Goal: Task Accomplishment & Management: Use online tool/utility

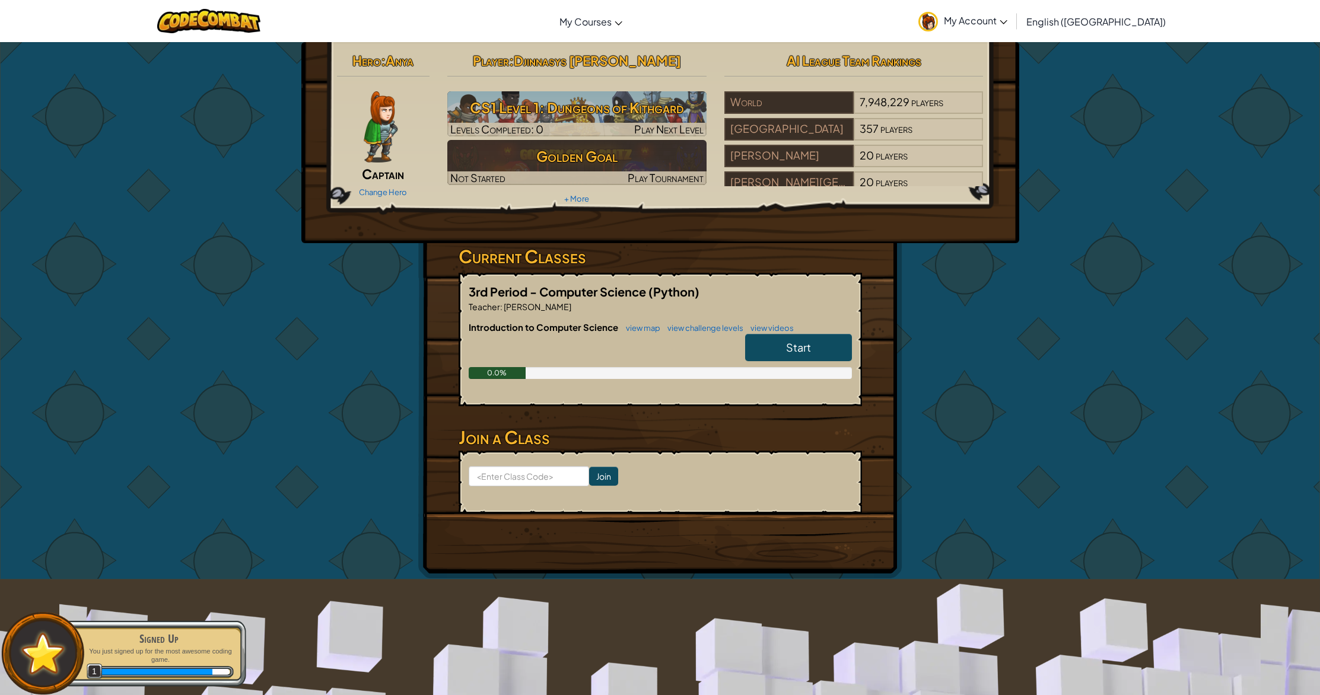
click at [771, 352] on link "Start" at bounding box center [798, 347] width 107 height 27
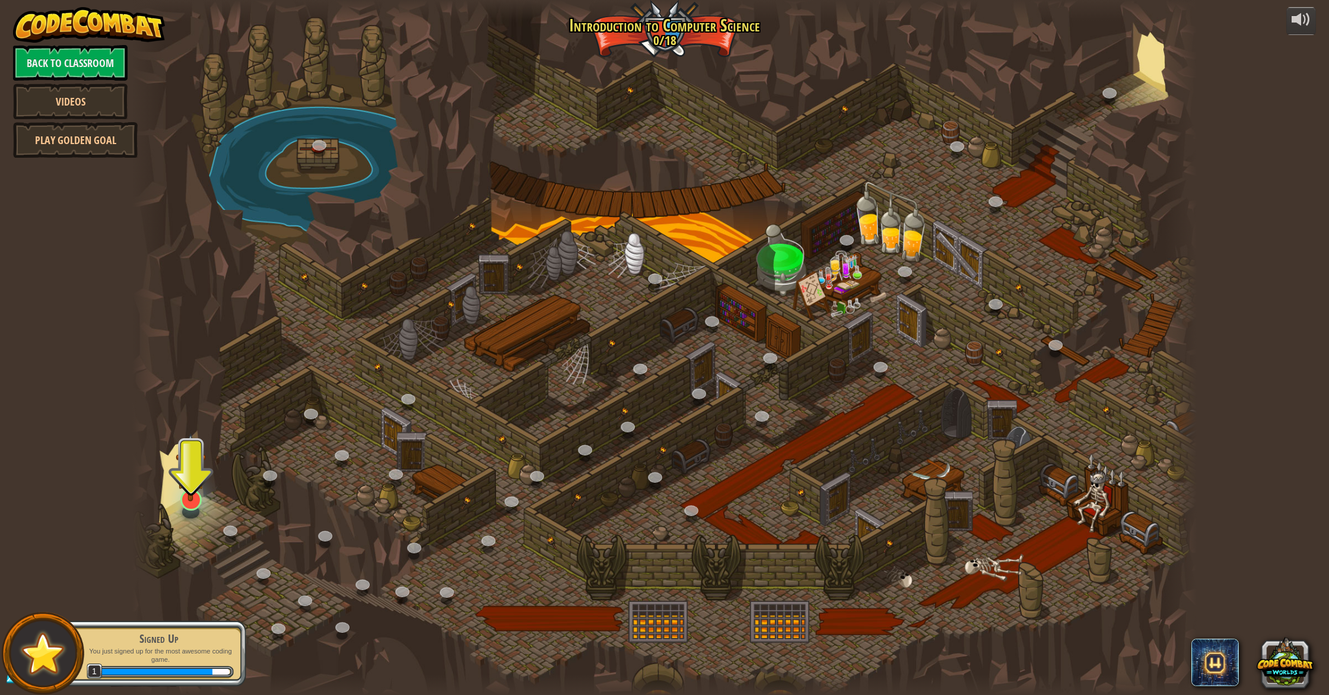
drag, startPoint x: 210, startPoint y: 498, endPoint x: 192, endPoint y: 493, distance: 18.6
click at [208, 498] on div at bounding box center [664, 347] width 1064 height 695
click at [192, 492] on img at bounding box center [191, 467] width 30 height 69
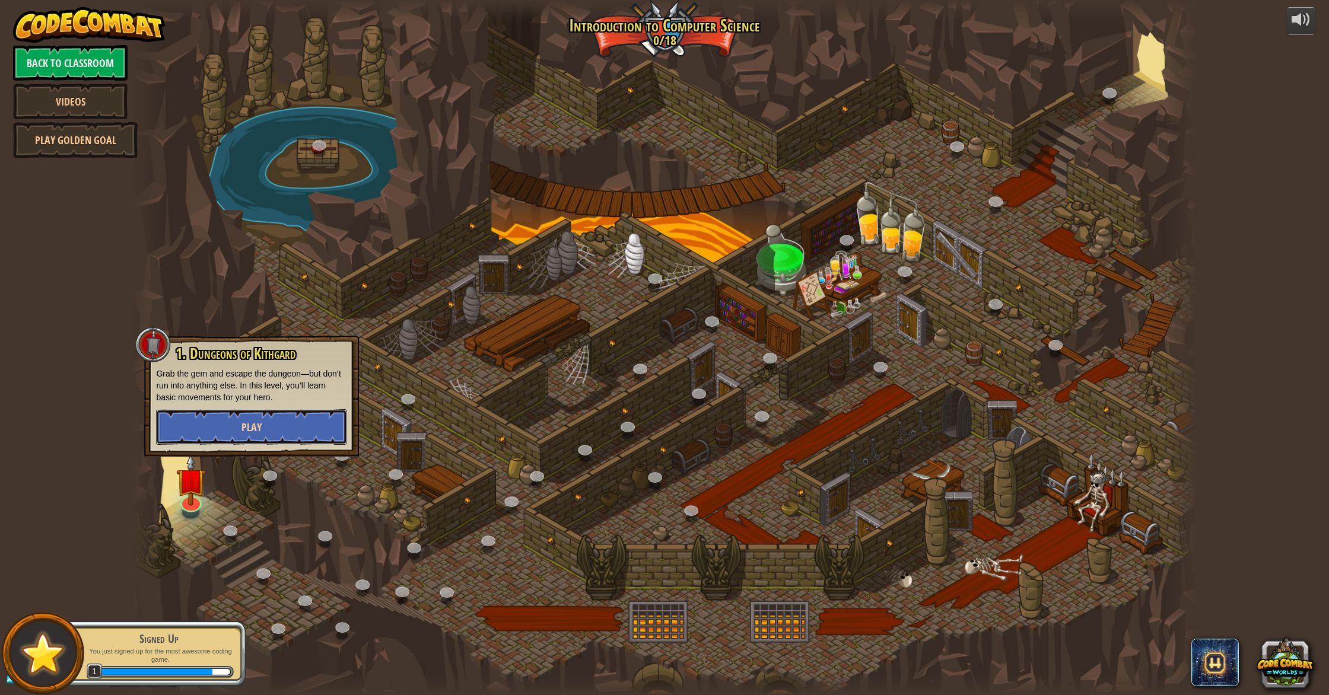
click at [248, 434] on span "Play" at bounding box center [251, 427] width 20 height 15
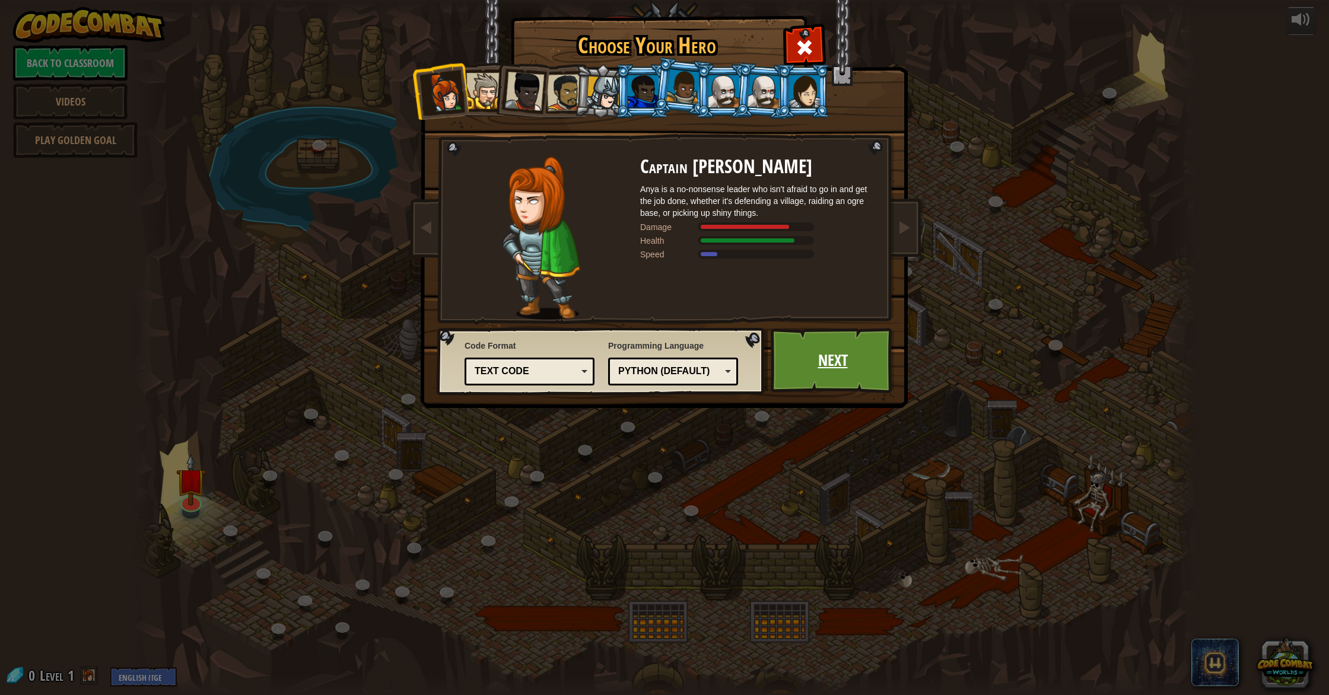
click at [823, 352] on link "Next" at bounding box center [833, 360] width 124 height 65
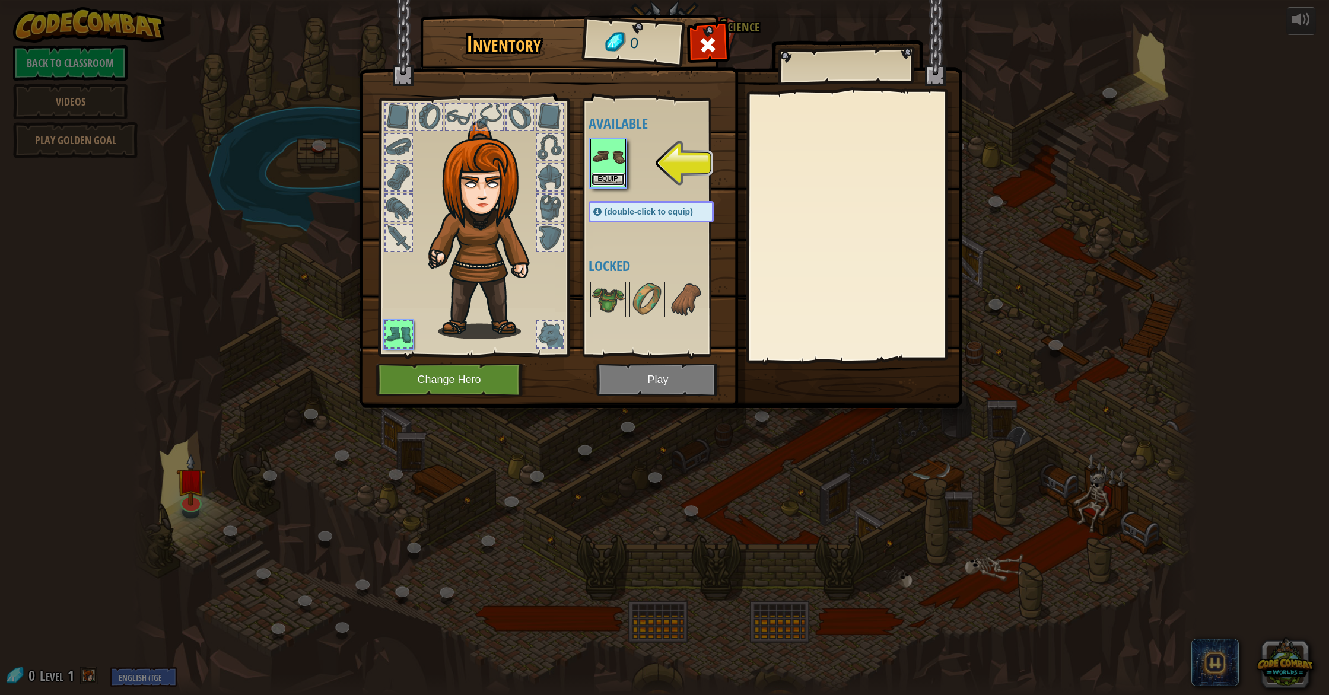
click at [608, 185] on button "Equip" at bounding box center [608, 179] width 33 height 12
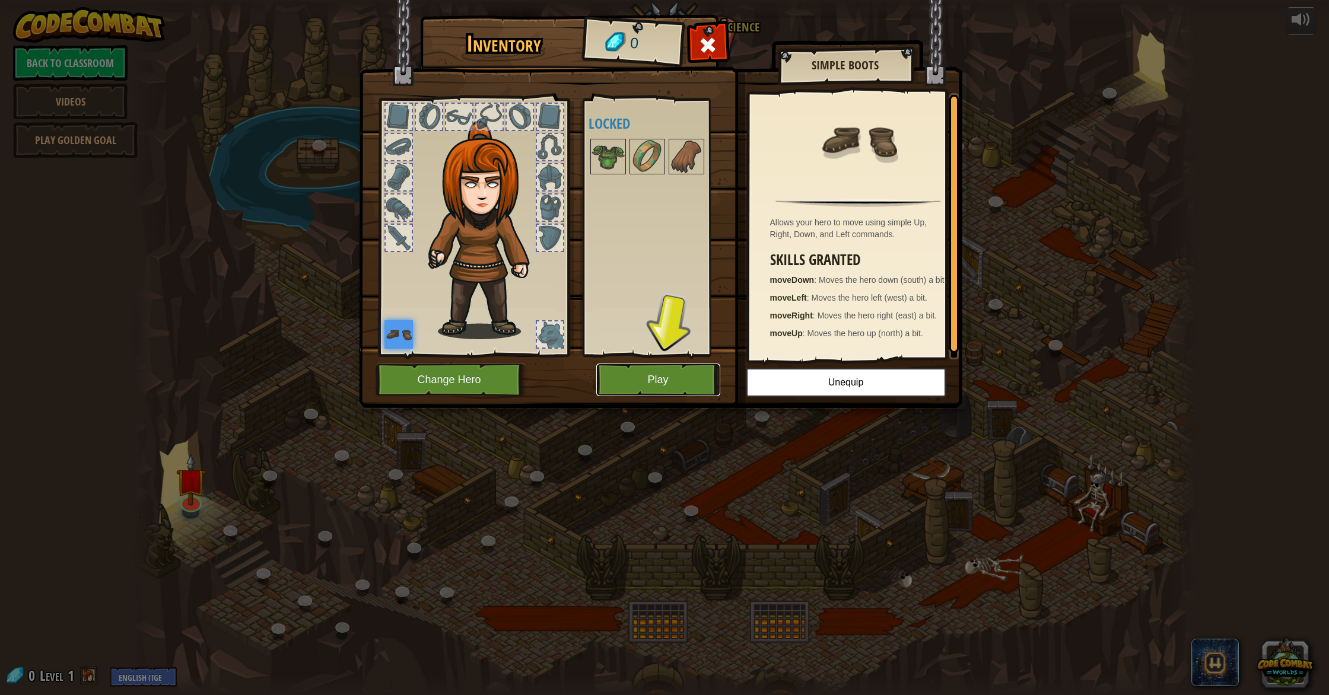
click at [704, 387] on button "Play" at bounding box center [658, 380] width 124 height 33
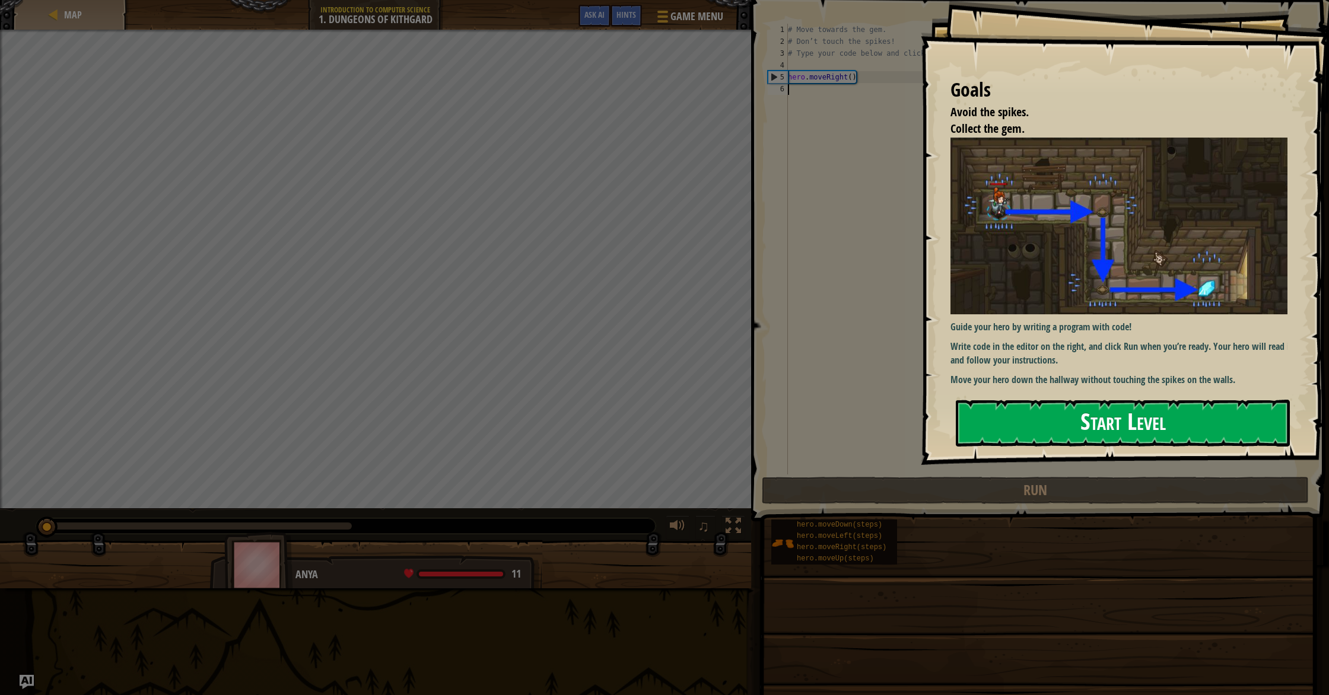
click at [1197, 402] on button "Start Level" at bounding box center [1123, 423] width 334 height 47
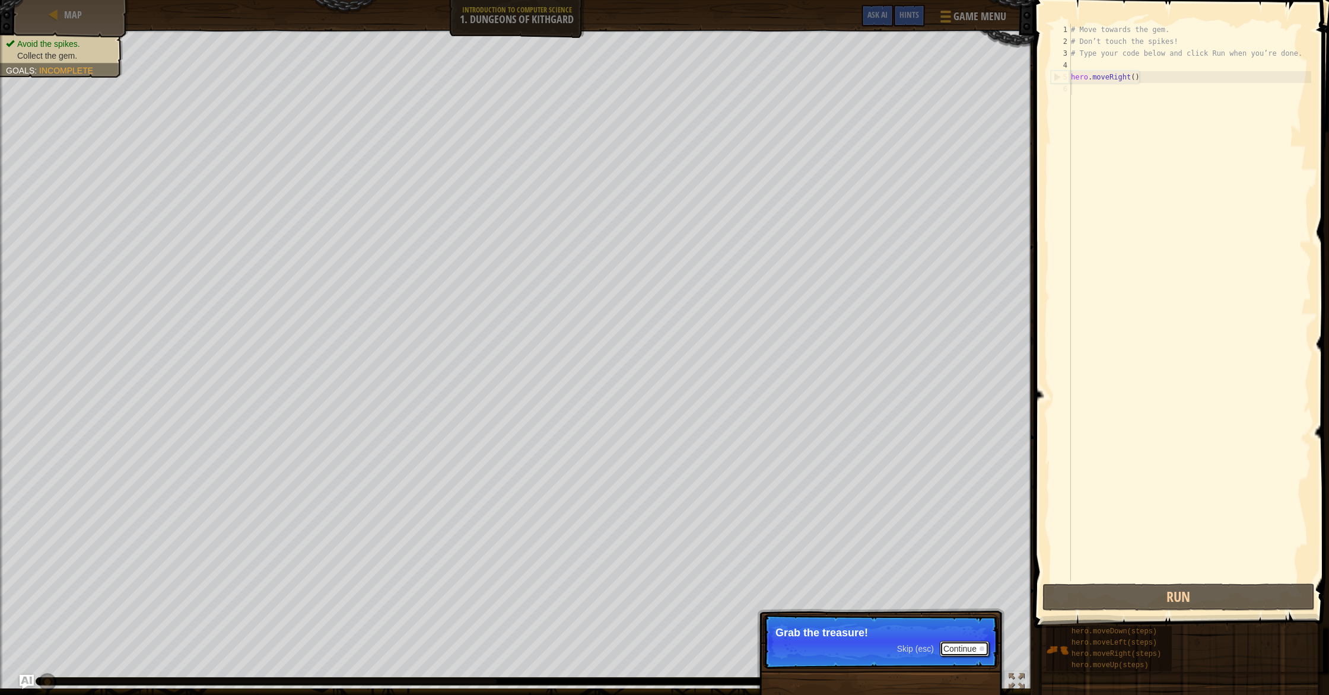
click at [969, 650] on button "Continue" at bounding box center [964, 648] width 49 height 15
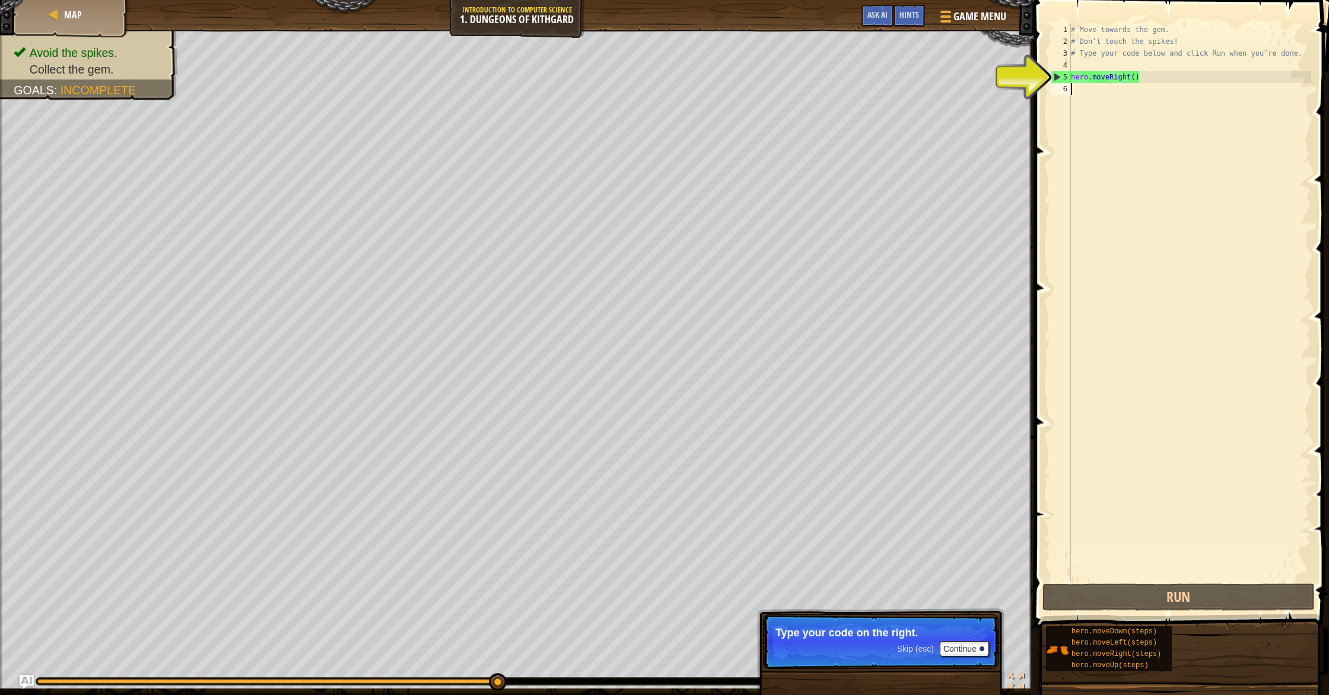
click at [1064, 83] on div "6" at bounding box center [1061, 89] width 20 height 12
click at [1066, 80] on div "5" at bounding box center [1061, 77] width 20 height 12
type textarea "hero.moveRight()"
click at [1139, 600] on button "Run" at bounding box center [1178, 597] width 272 height 27
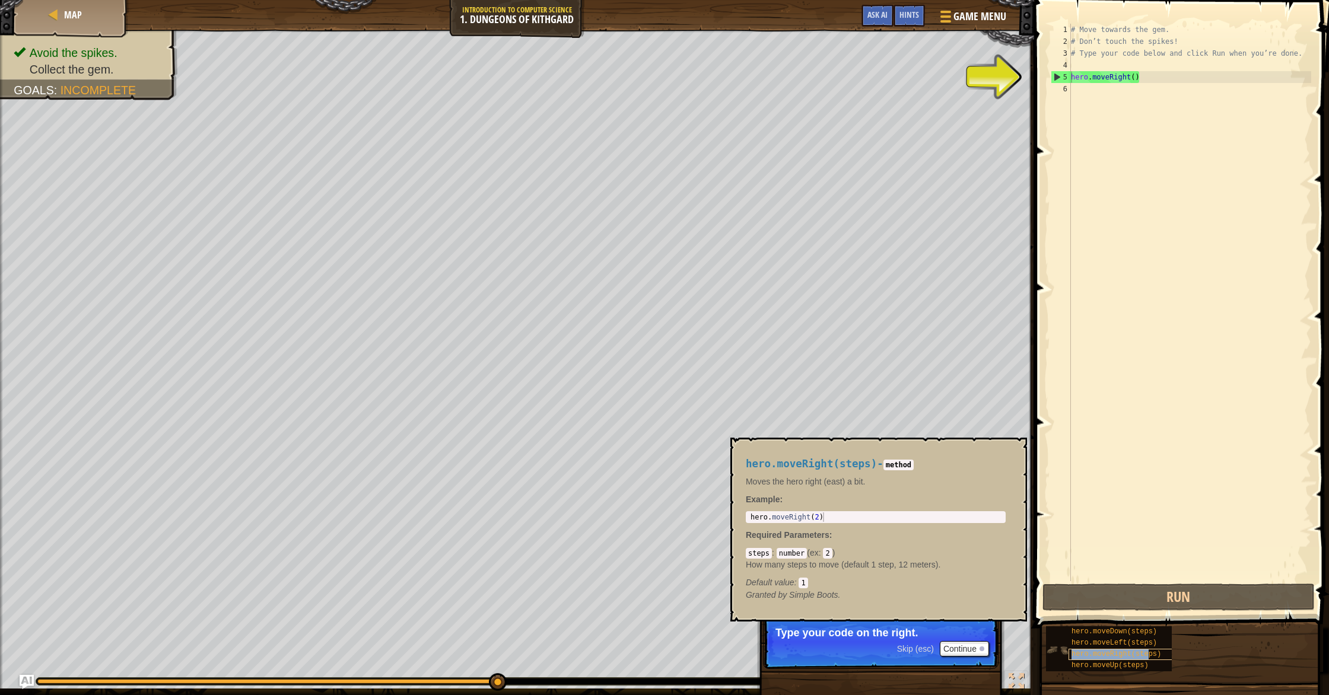
click at [1149, 653] on span "hero.moveRight(steps)" at bounding box center [1117, 654] width 90 height 8
click at [958, 646] on button "Continue" at bounding box center [964, 648] width 49 height 15
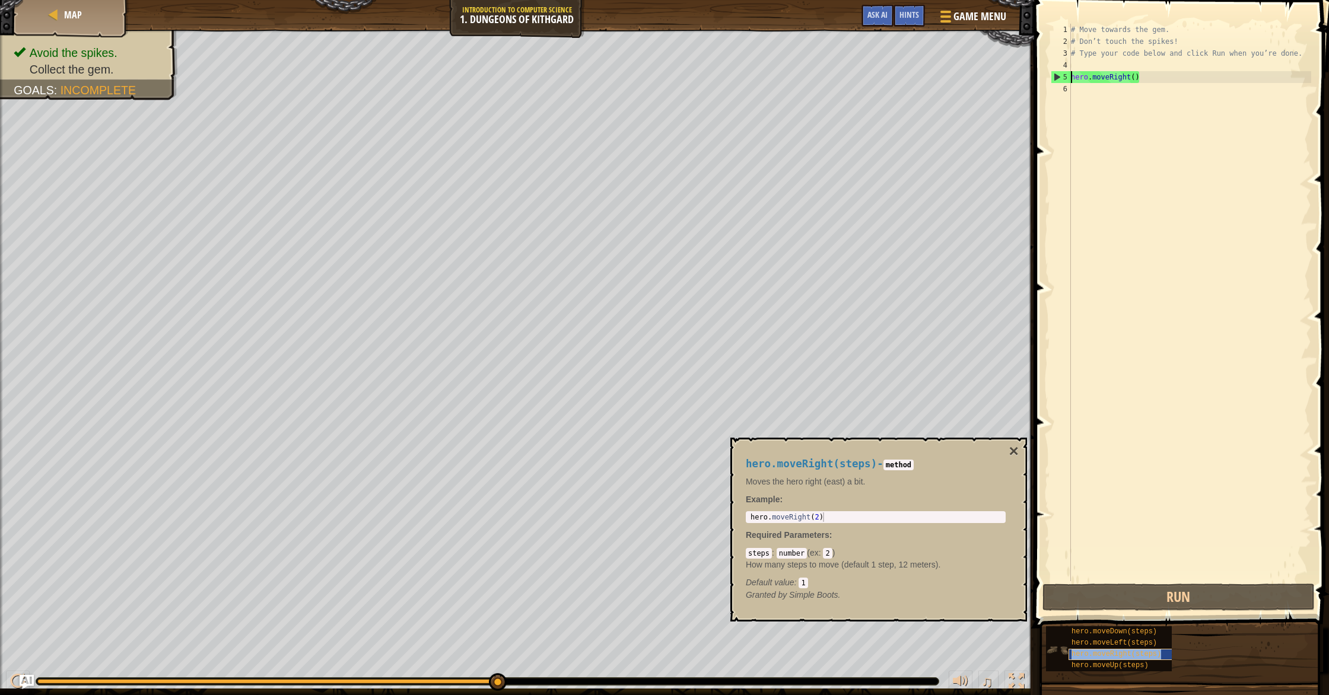
click at [1127, 657] on span "hero.moveRight(steps)" at bounding box center [1117, 654] width 90 height 8
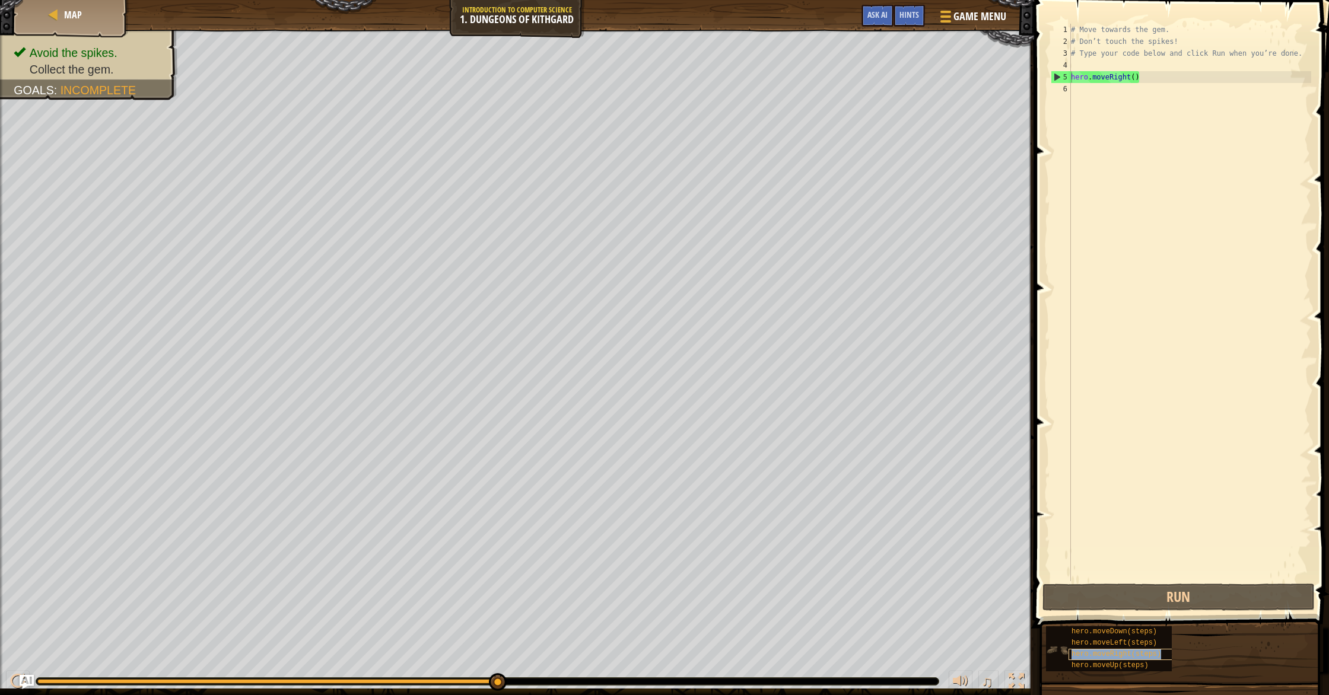
click at [1128, 656] on span "hero.moveRight(steps)" at bounding box center [1117, 654] width 90 height 8
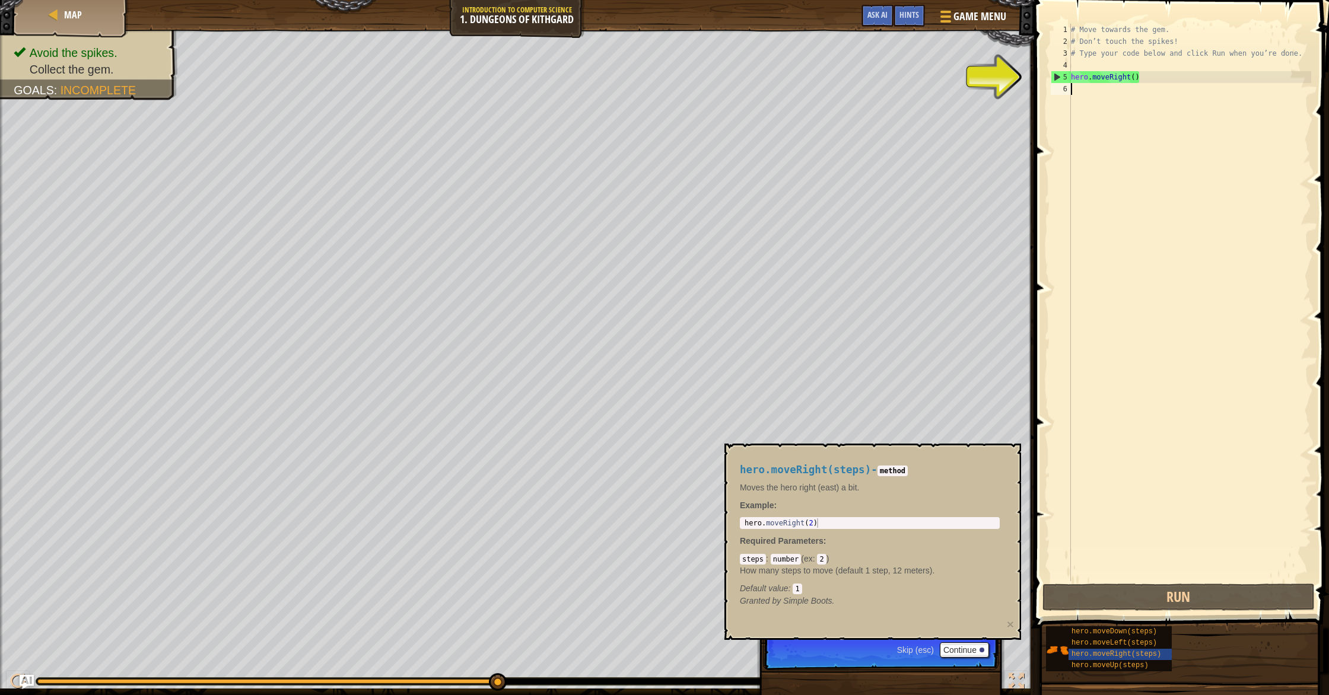
click at [1118, 94] on div "# Move towards the gem. # Don’t touch the spikes! # Type your code below and cl…" at bounding box center [1190, 314] width 243 height 581
click at [1108, 628] on span "hero.moveDown(steps)" at bounding box center [1114, 632] width 85 height 8
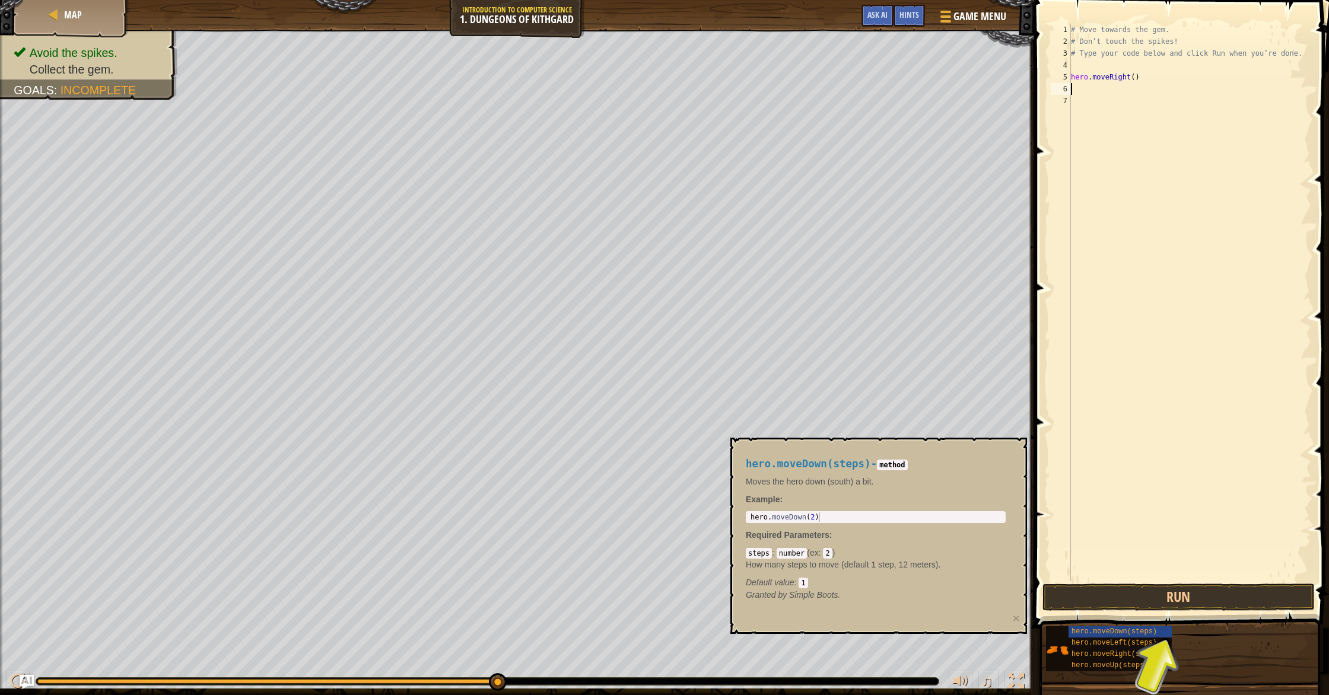
click at [1075, 85] on div "# Move towards the gem. # Don’t touch the spikes! # Type your code below and cl…" at bounding box center [1190, 314] width 243 height 581
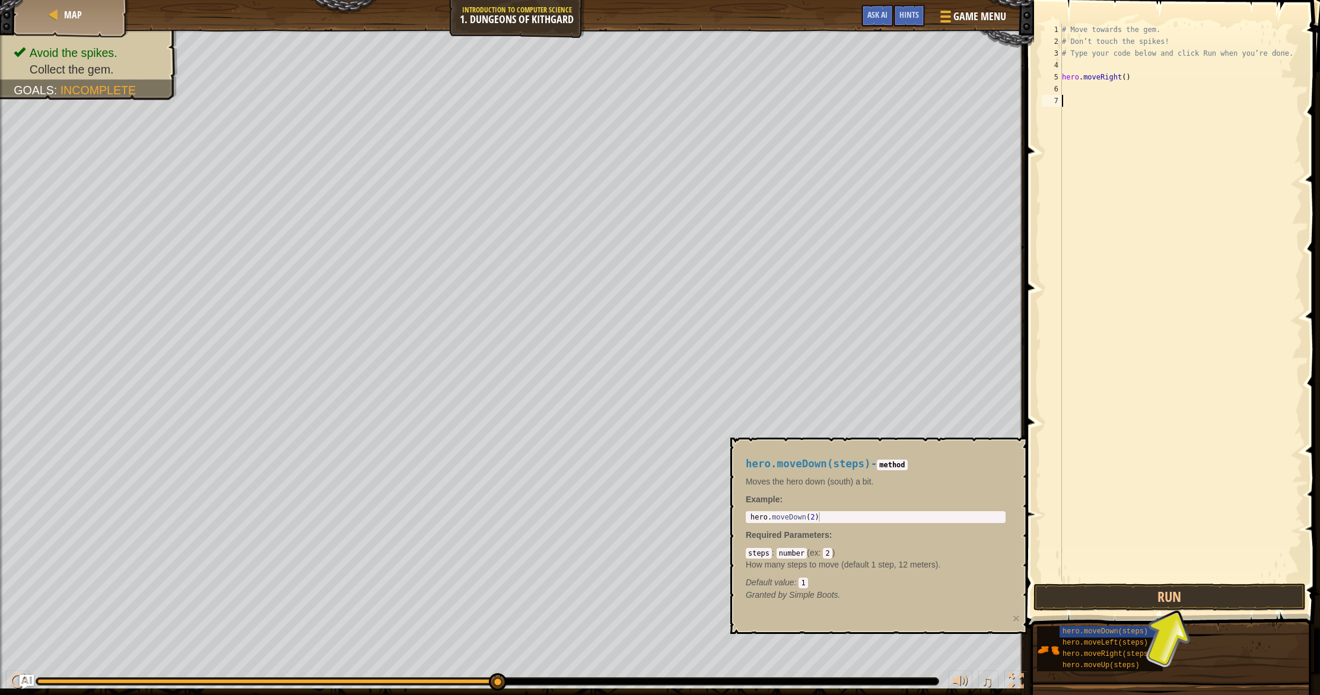
click at [1171, 440] on div "# Move towards the gem. # Don’t touch the spikes! # Type your code below and cl…" at bounding box center [1181, 314] width 243 height 581
drag, startPoint x: 1207, startPoint y: 583, endPoint x: 1206, endPoint y: 592, distance: 9.0
click at [1206, 592] on div "1 2 3 4 5 6 7 # Move towards the gem. # Don’t touch the spikes! # Type your cod…" at bounding box center [1171, 337] width 298 height 663
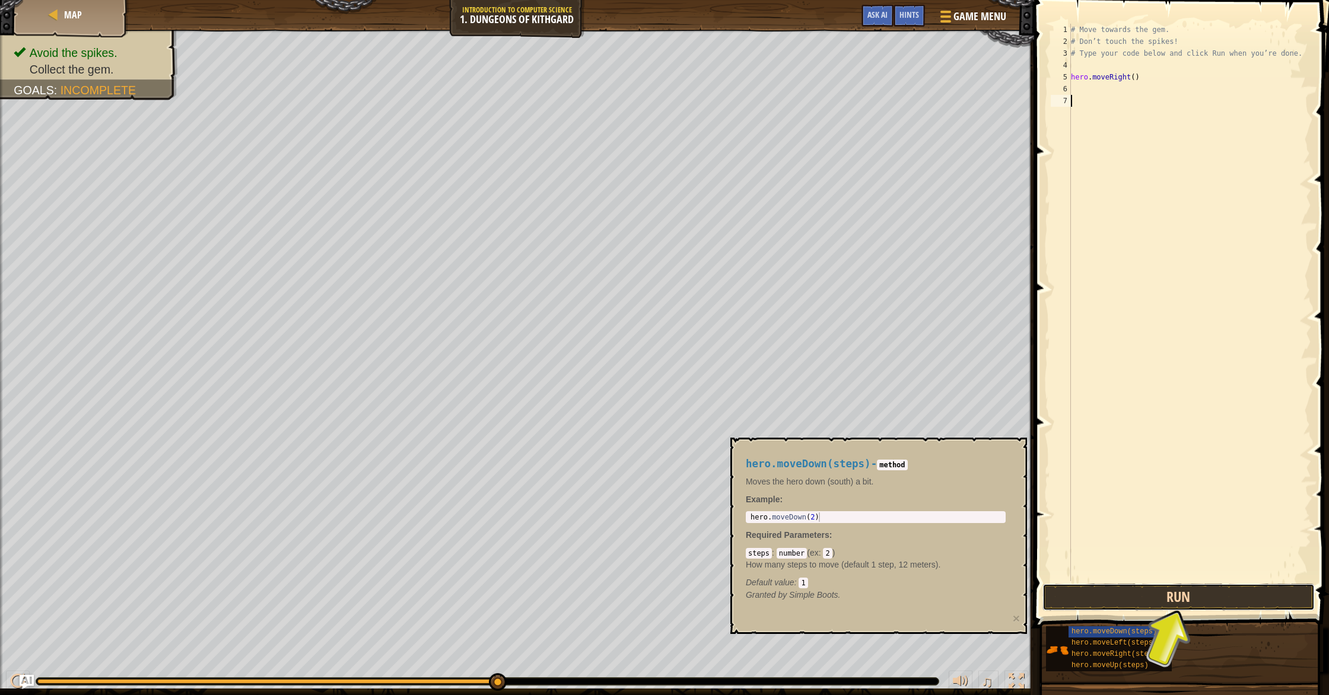
click at [1206, 592] on button "Run" at bounding box center [1178, 597] width 272 height 27
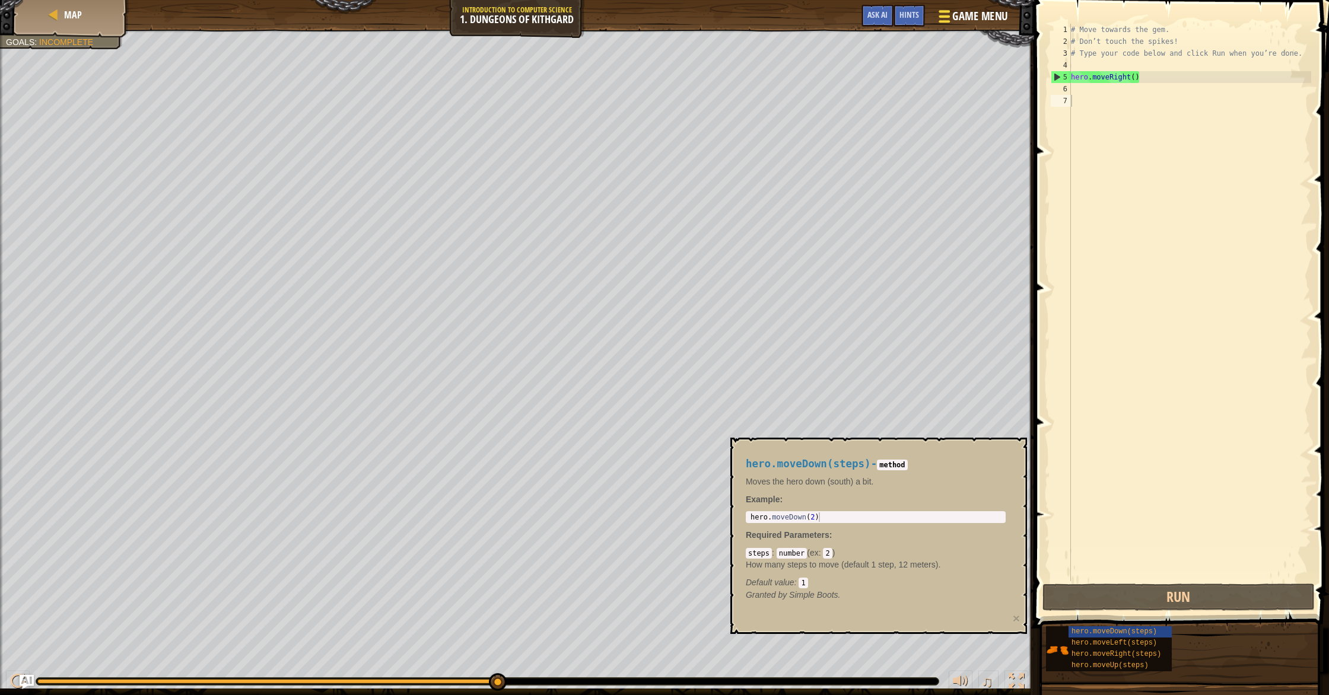
click at [939, 17] on span at bounding box center [944, 16] width 11 height 2
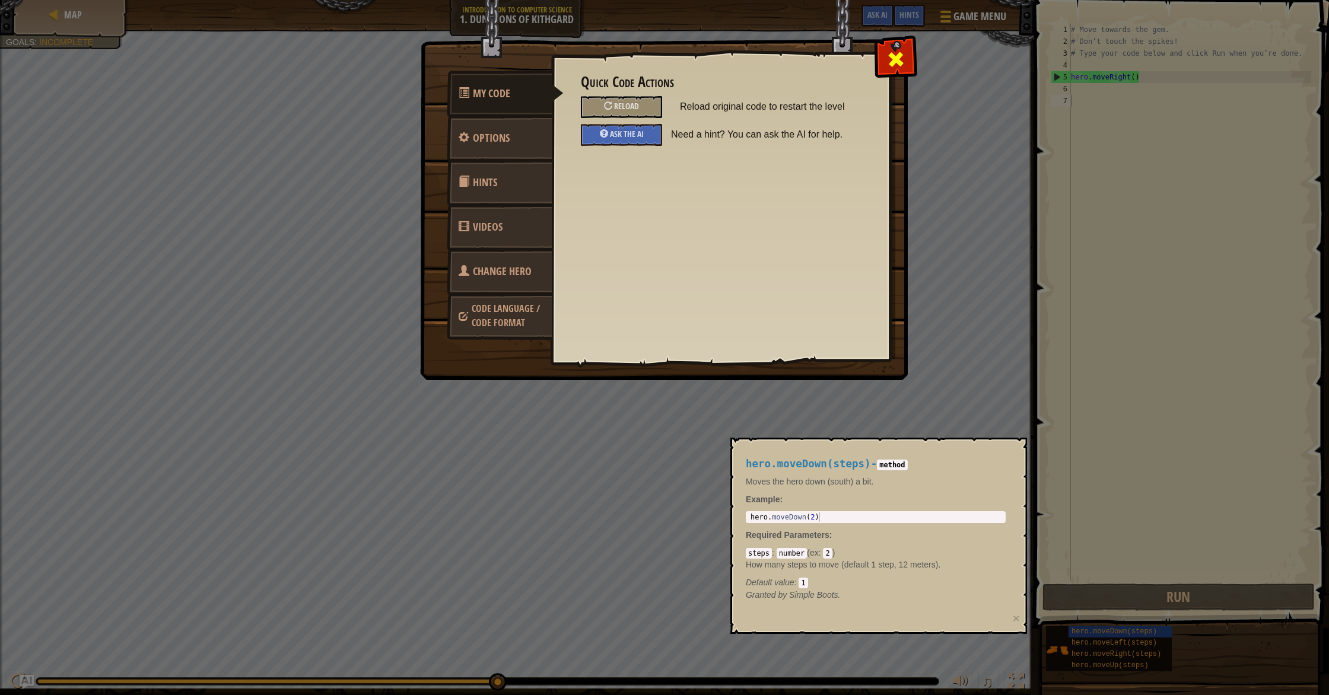
click at [897, 55] on span at bounding box center [895, 59] width 19 height 19
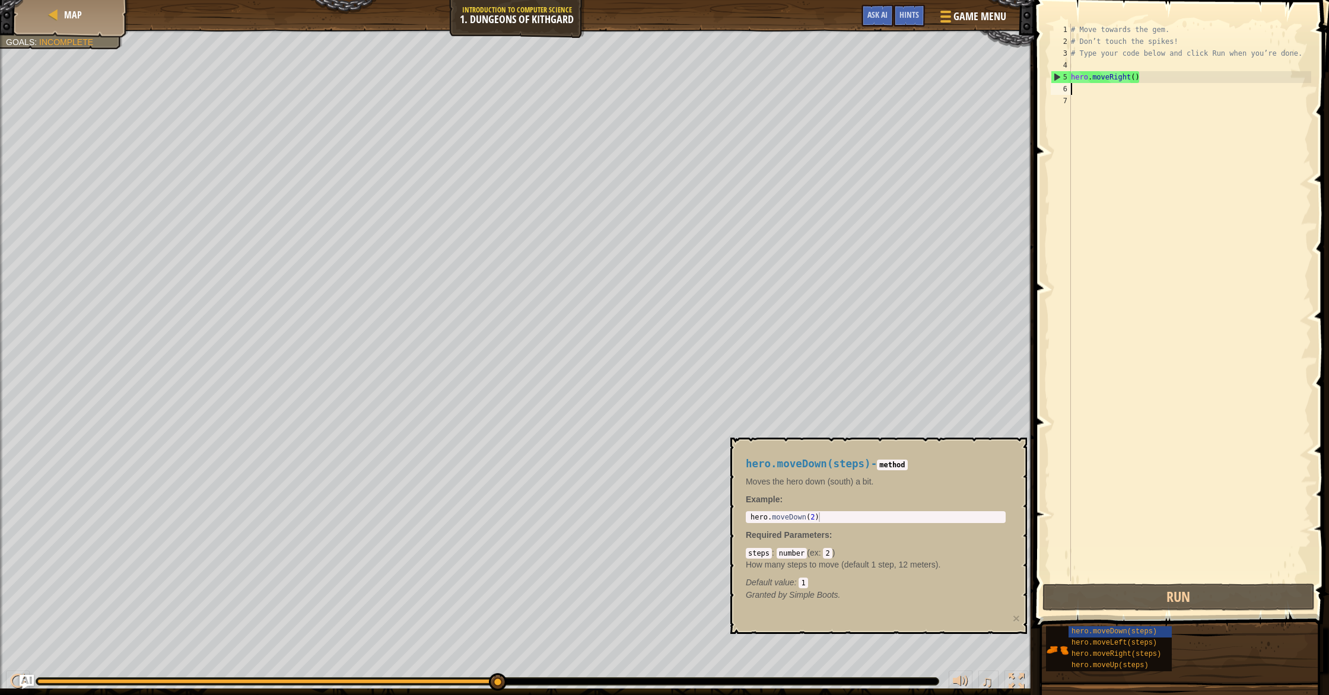
click at [1078, 88] on div "# Move towards the gem. # Don’t touch the spikes! # Type your code below and cl…" at bounding box center [1190, 314] width 243 height 581
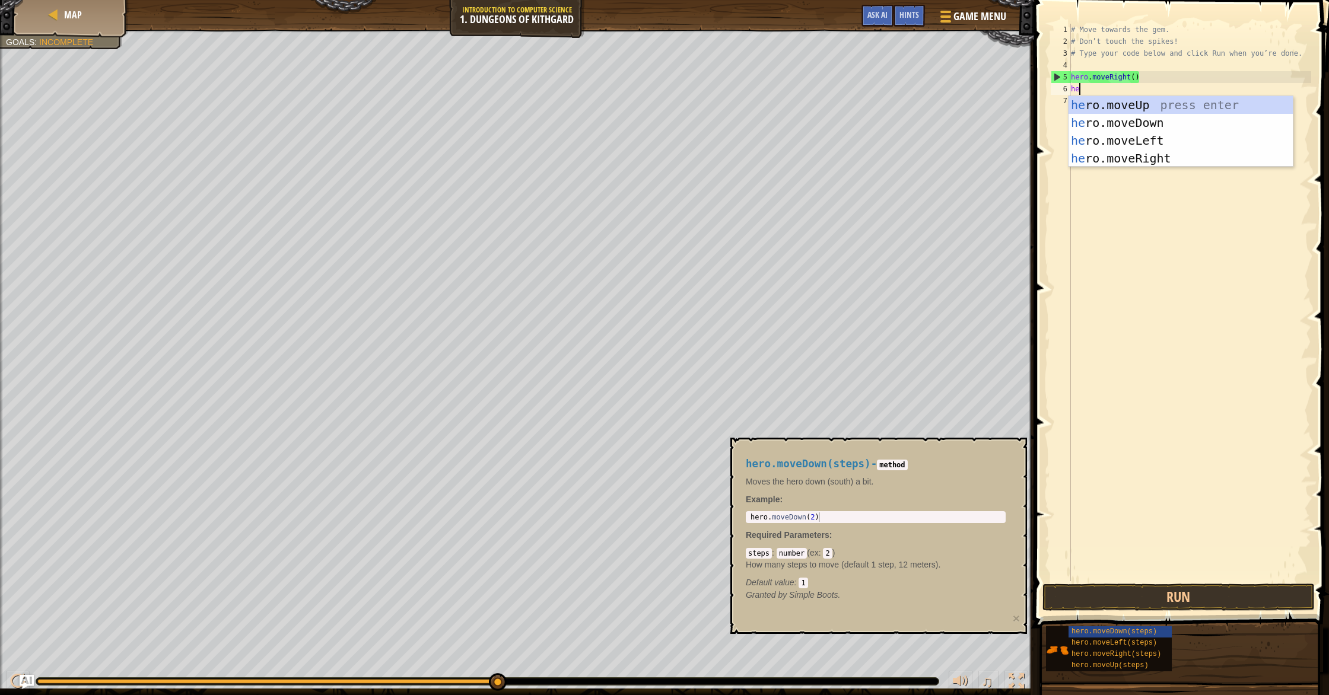
type textarea "her"
click at [1120, 122] on div "her o.moveUp press enter her o.moveDown press enter her o.moveLeft press enter …" at bounding box center [1181, 149] width 224 height 107
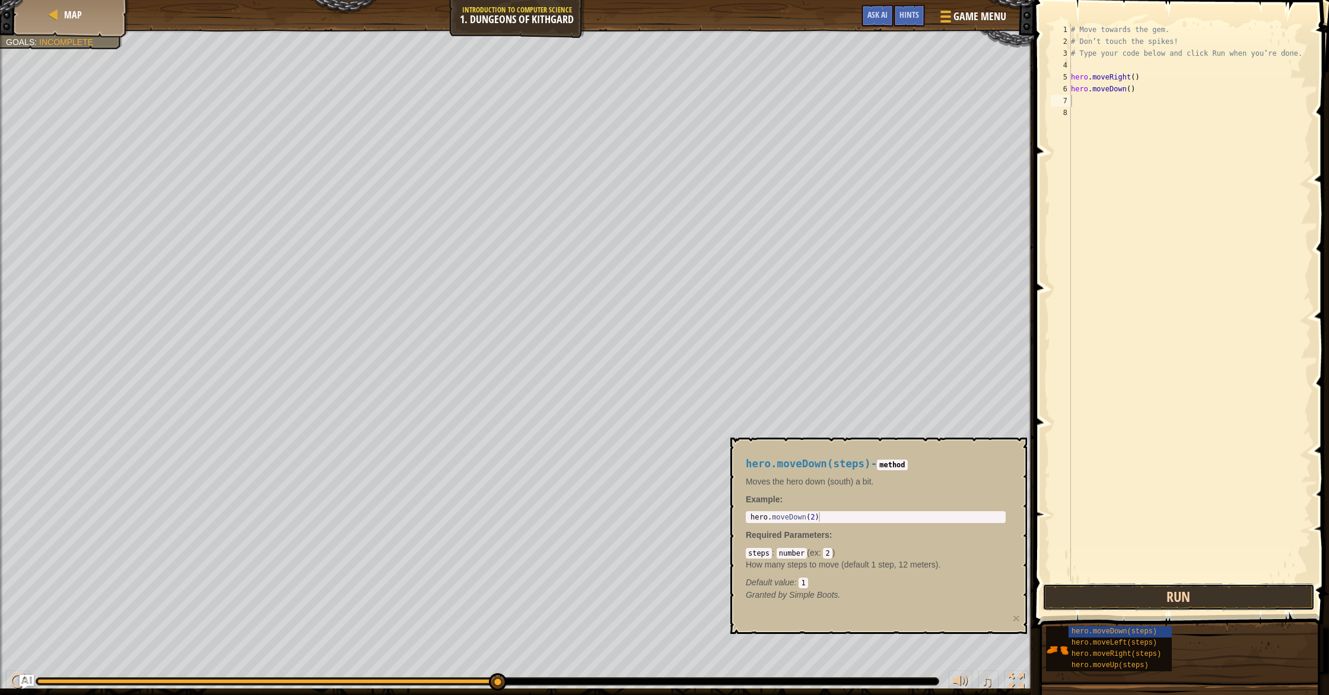
click at [1194, 608] on button "Run" at bounding box center [1178, 597] width 272 height 27
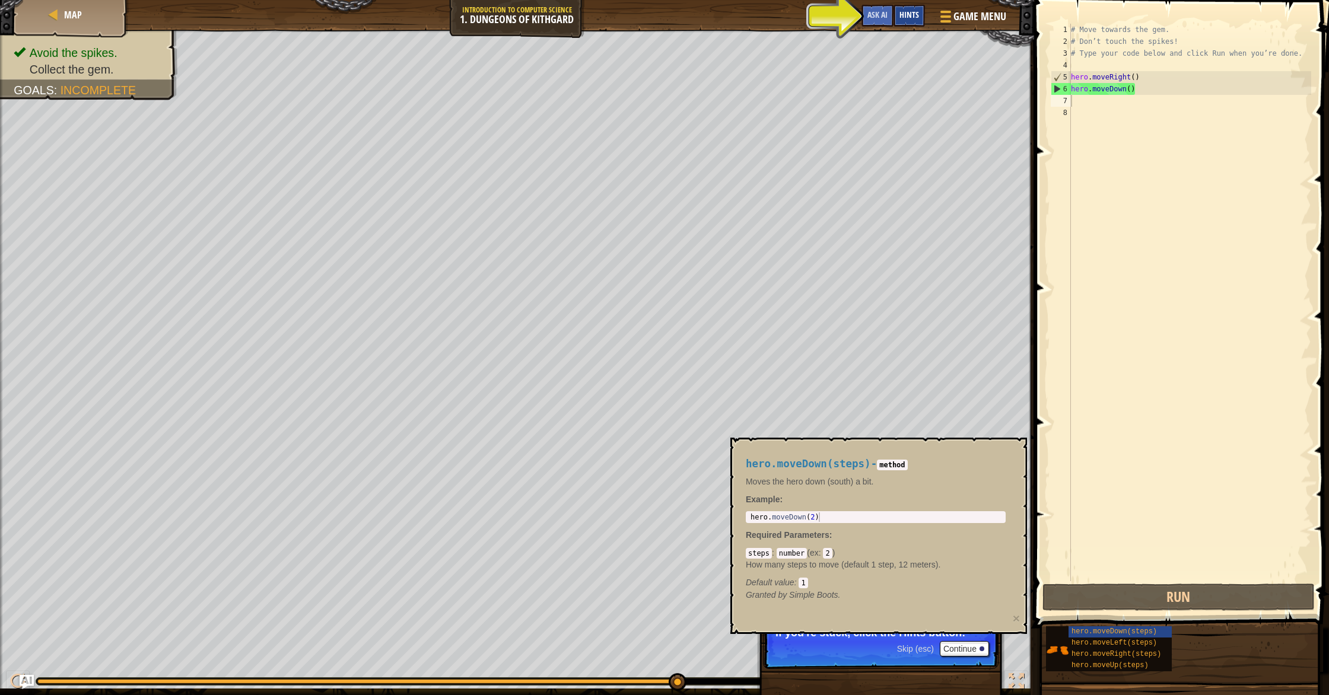
click at [909, 23] on div "Hints" at bounding box center [909, 16] width 31 height 22
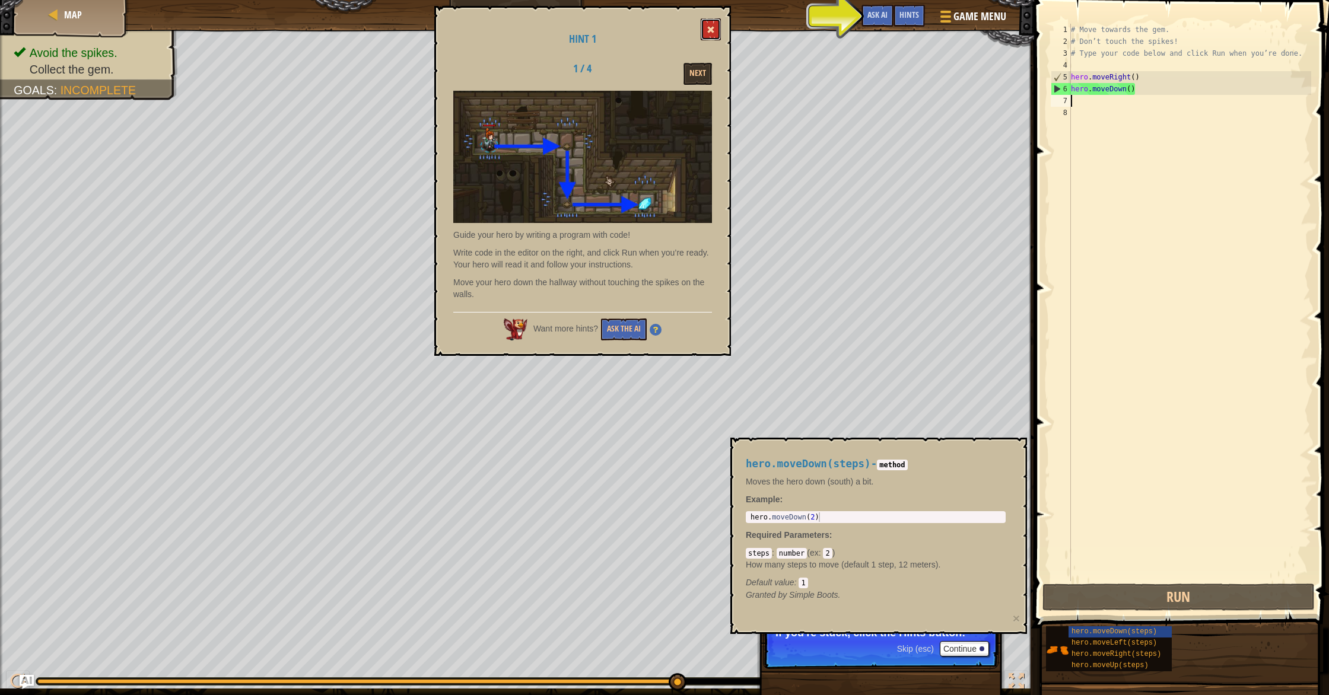
click at [717, 36] on button at bounding box center [711, 29] width 20 height 22
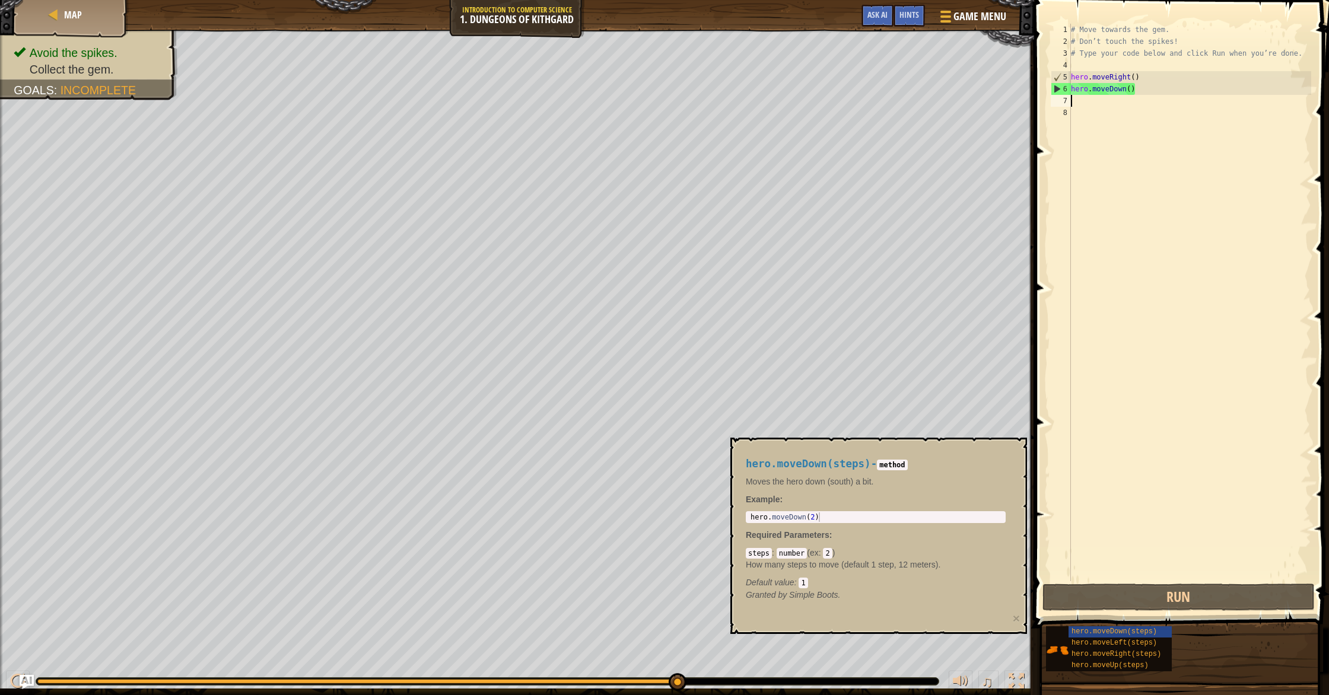
click at [1092, 101] on div "# Move towards the gem. # Don’t touch the spikes! # Type your code below and cl…" at bounding box center [1190, 314] width 243 height 581
type textarea "h"
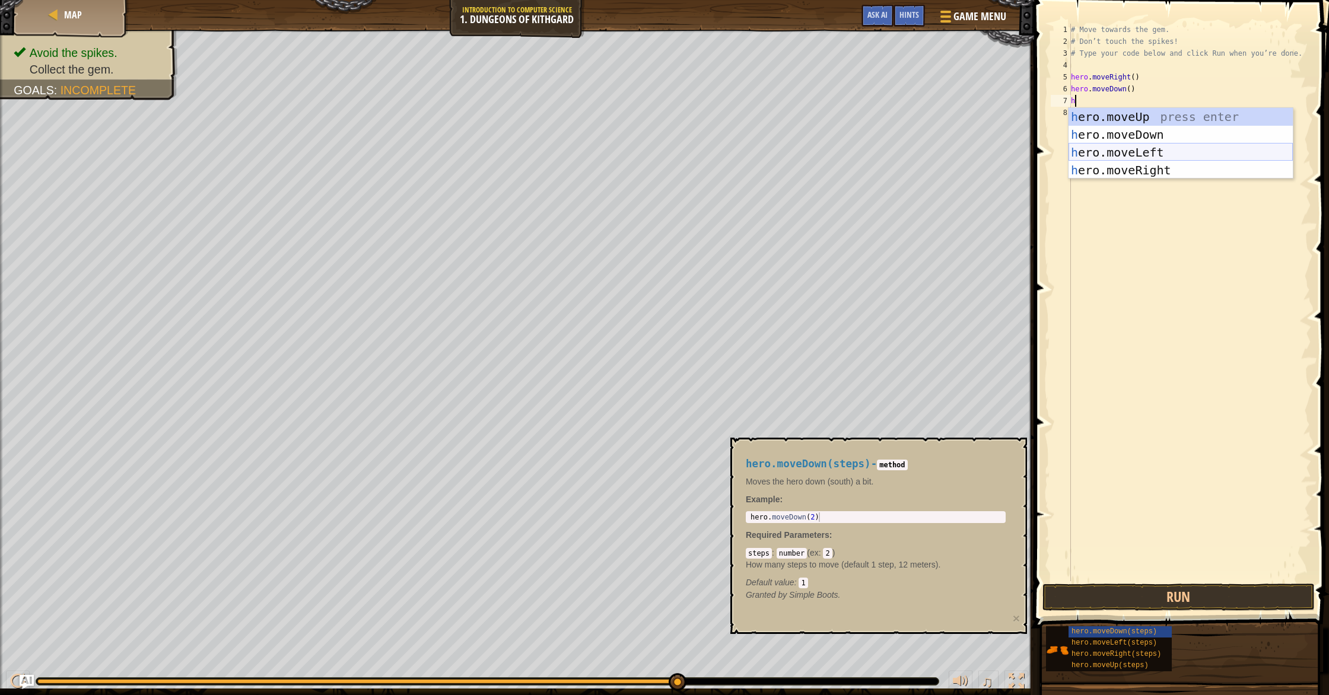
click at [1135, 154] on div "h ero.moveUp press enter h ero.moveDown press enter h ero.moveLeft press enter …" at bounding box center [1181, 161] width 224 height 107
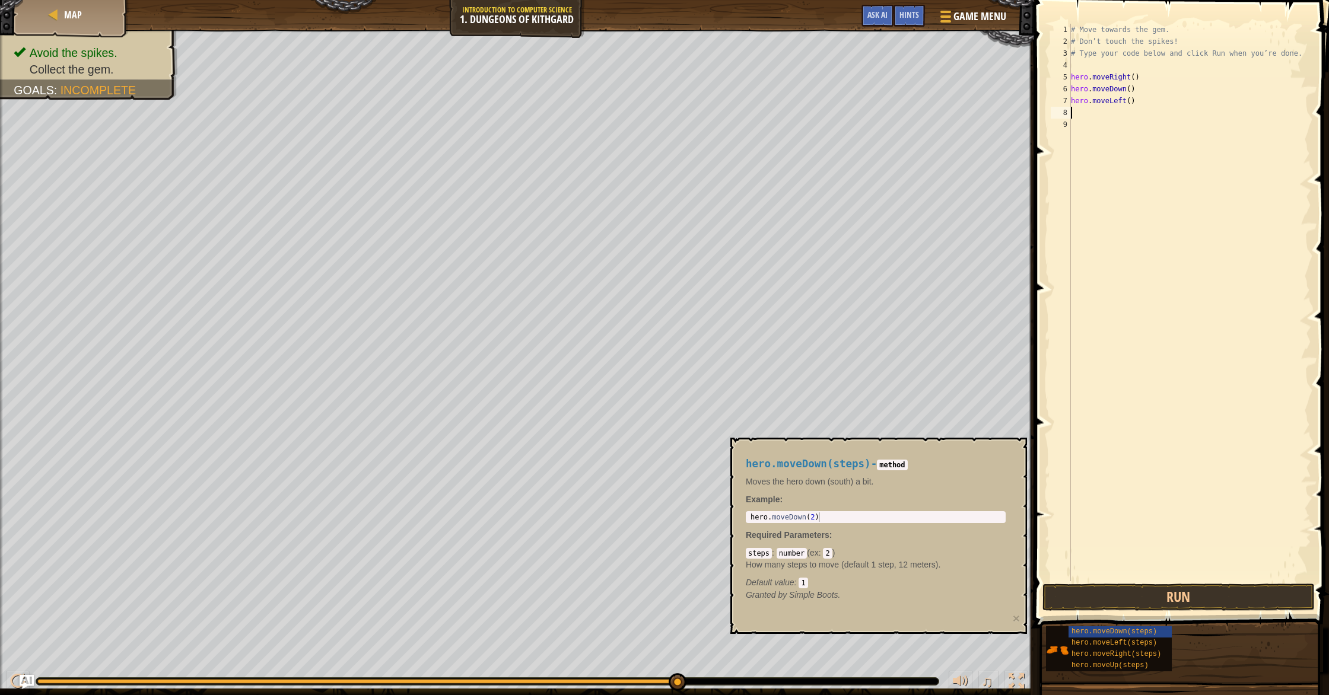
type textarea "h"
click at [1291, 235] on div "# Move towards the gem. # Don’t touch the spikes! # Type your code below and cl…" at bounding box center [1190, 314] width 243 height 581
click at [1202, 609] on button "Run" at bounding box center [1178, 597] width 272 height 27
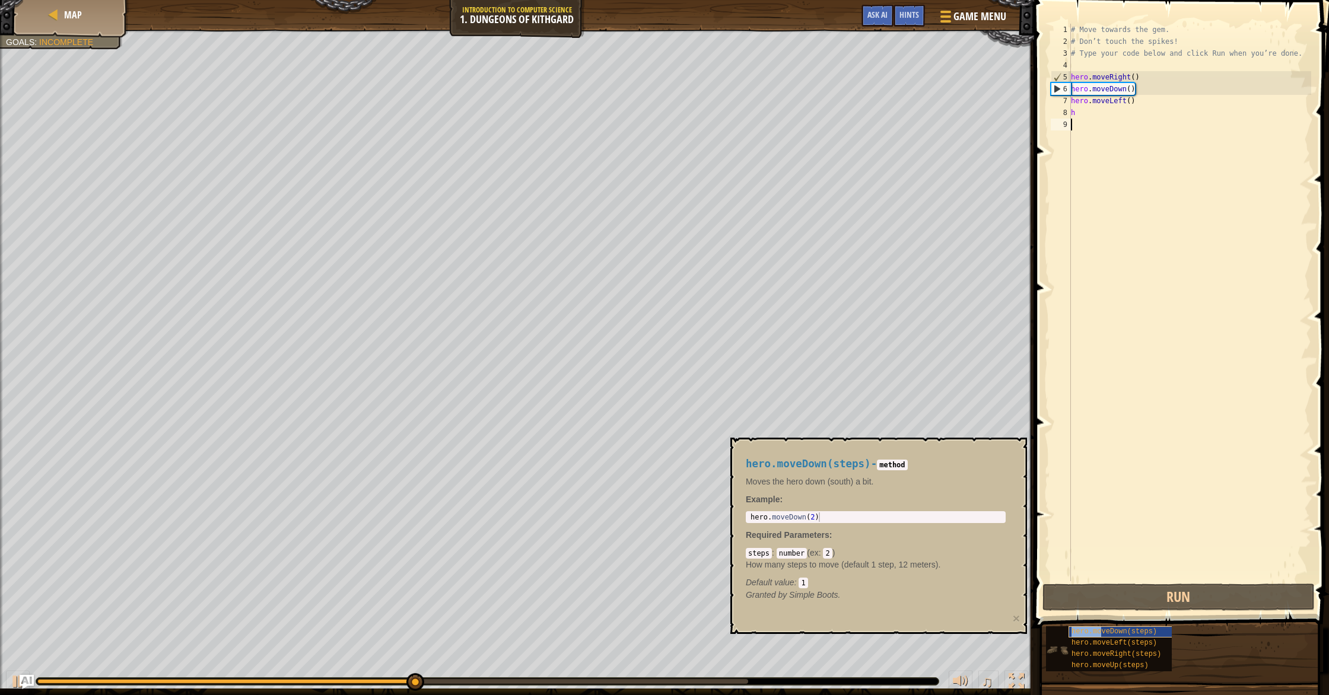
click at [1102, 629] on span "hero.moveDown(steps)" at bounding box center [1114, 632] width 85 height 8
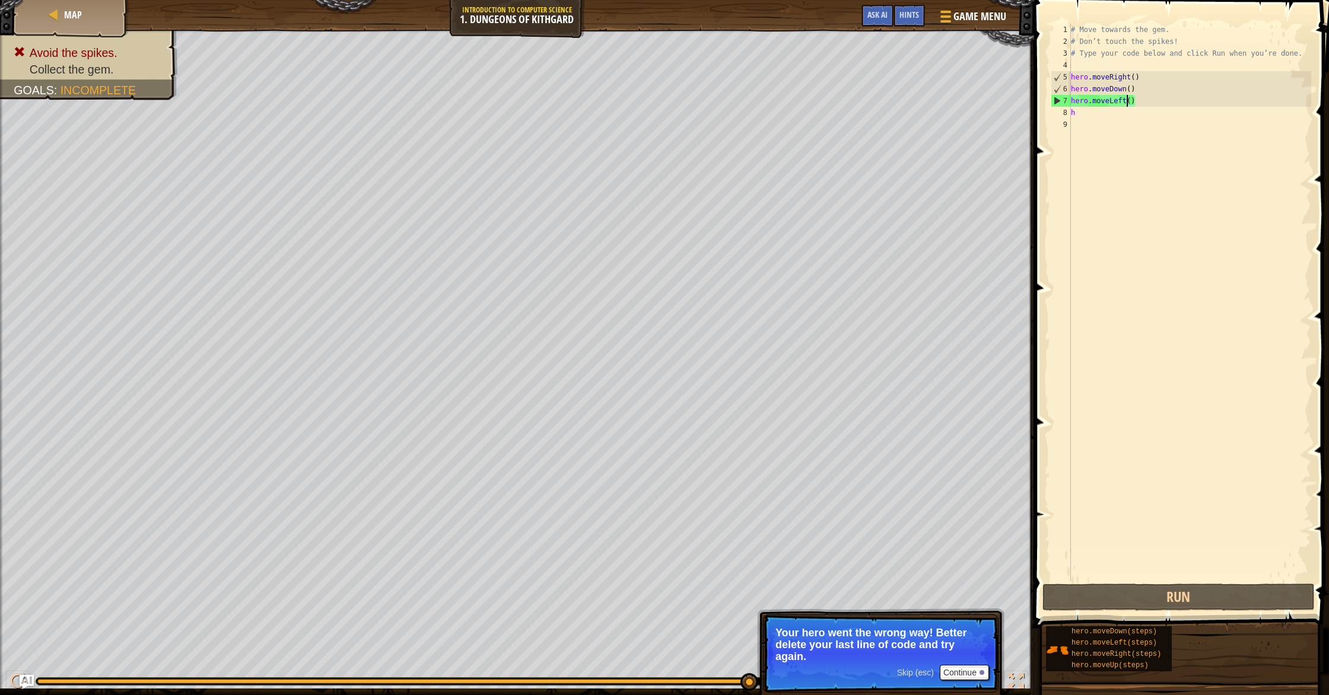
click at [1125, 102] on div "# Move towards the gem. # Don’t touch the spikes! # Type your code below and cl…" at bounding box center [1190, 314] width 243 height 581
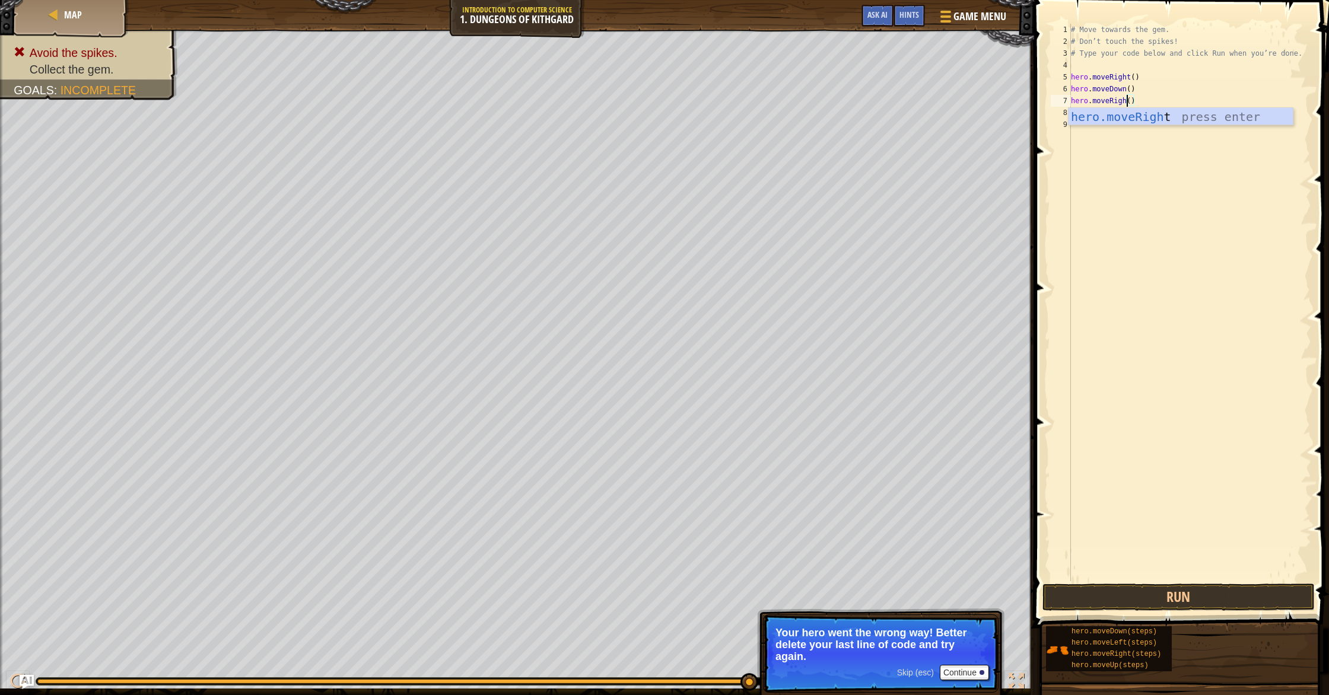
scroll to position [5, 5]
click at [1127, 594] on button "Run" at bounding box center [1178, 597] width 272 height 27
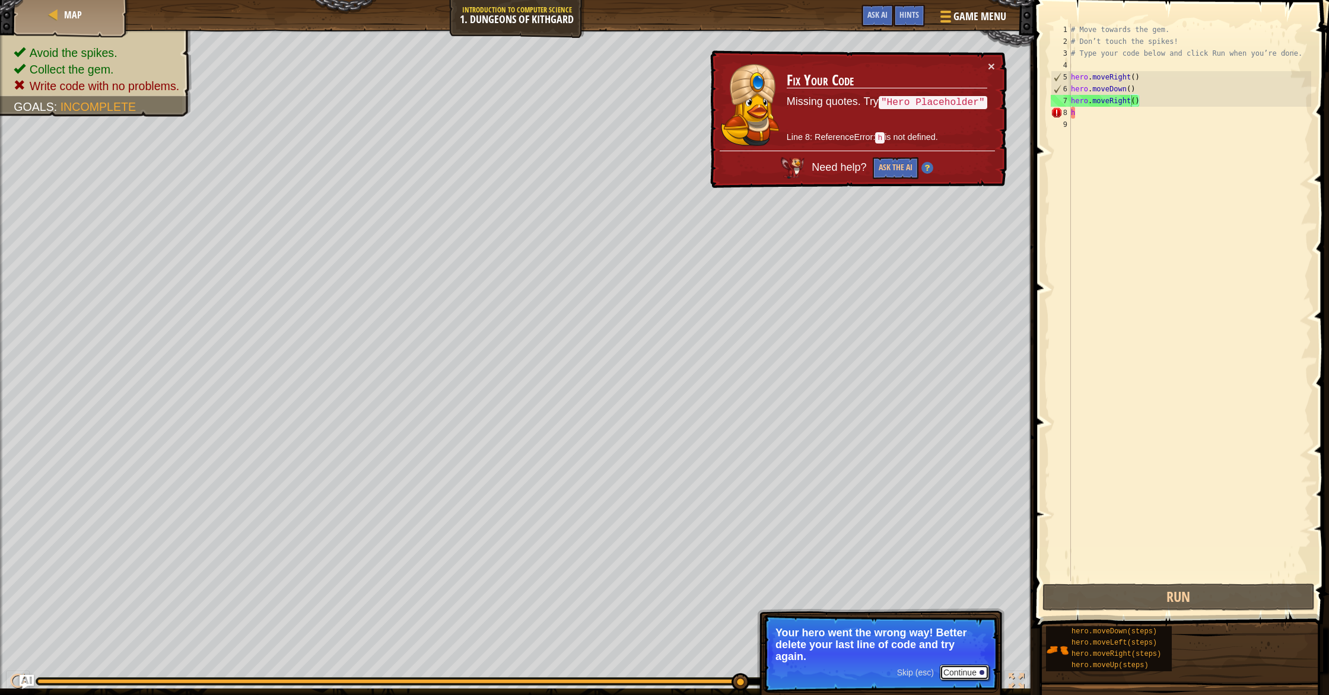
click at [951, 677] on button "Continue" at bounding box center [964, 672] width 49 height 15
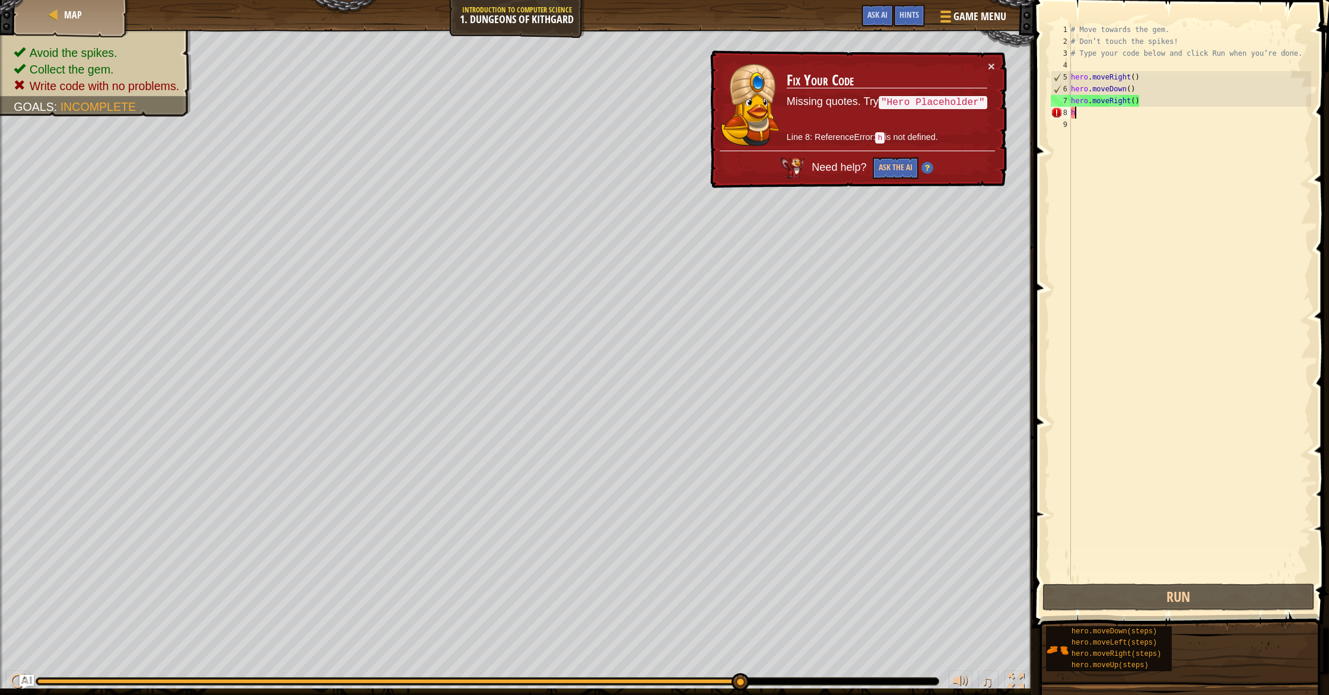
click at [1142, 116] on div "# Move towards the gem. # Don’t touch the spikes! # Type your code below and cl…" at bounding box center [1190, 314] width 243 height 581
type textarea "h"
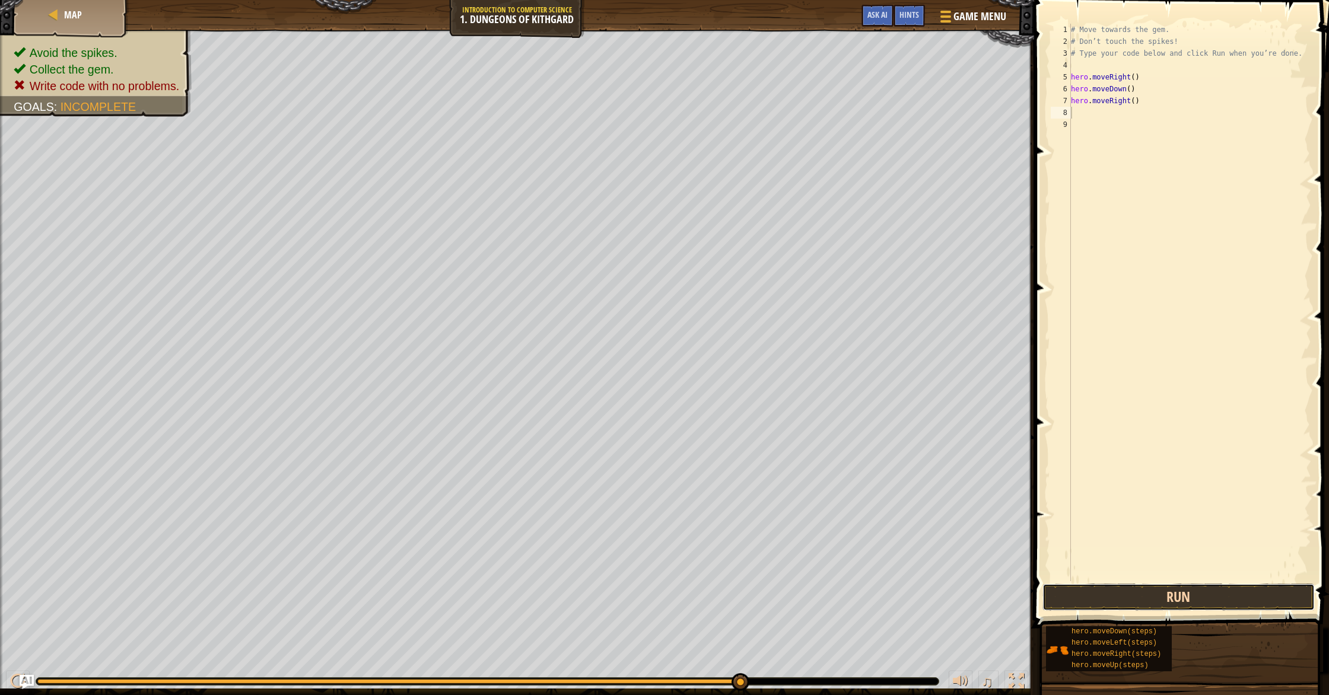
click at [1246, 593] on button "Run" at bounding box center [1178, 597] width 272 height 27
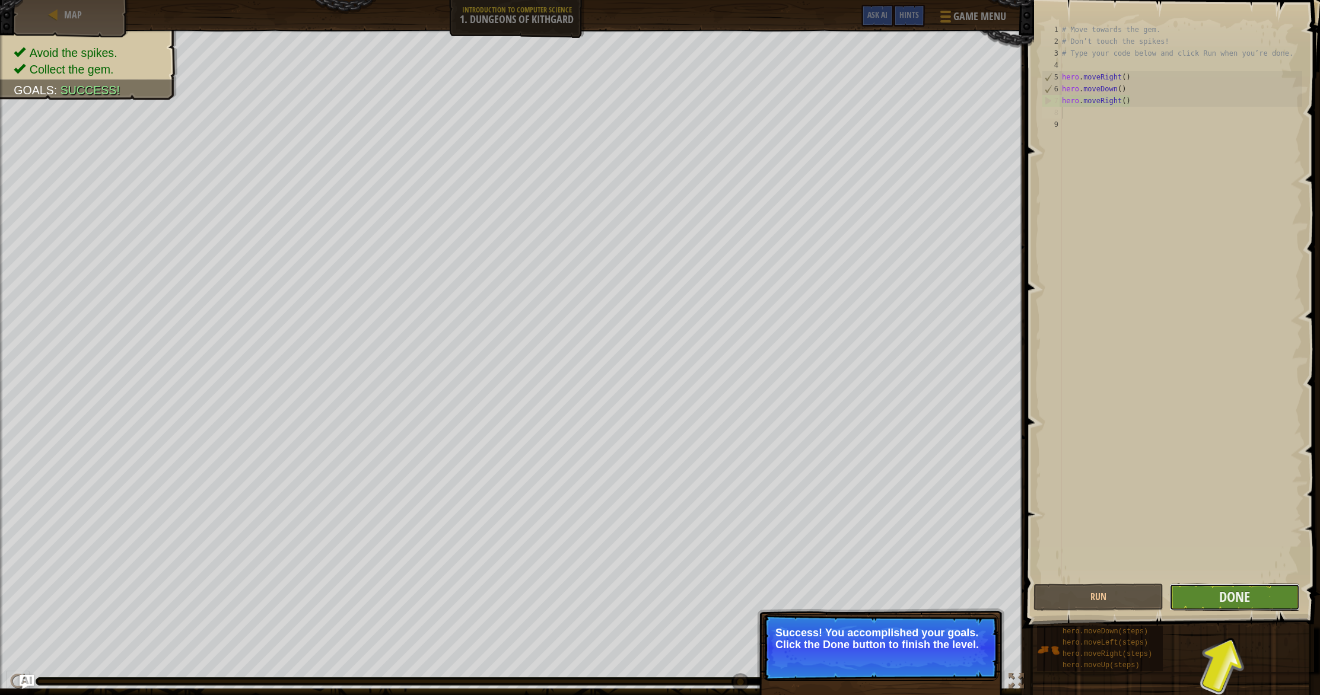
click at [1277, 596] on button "Done" at bounding box center [1234, 597] width 130 height 27
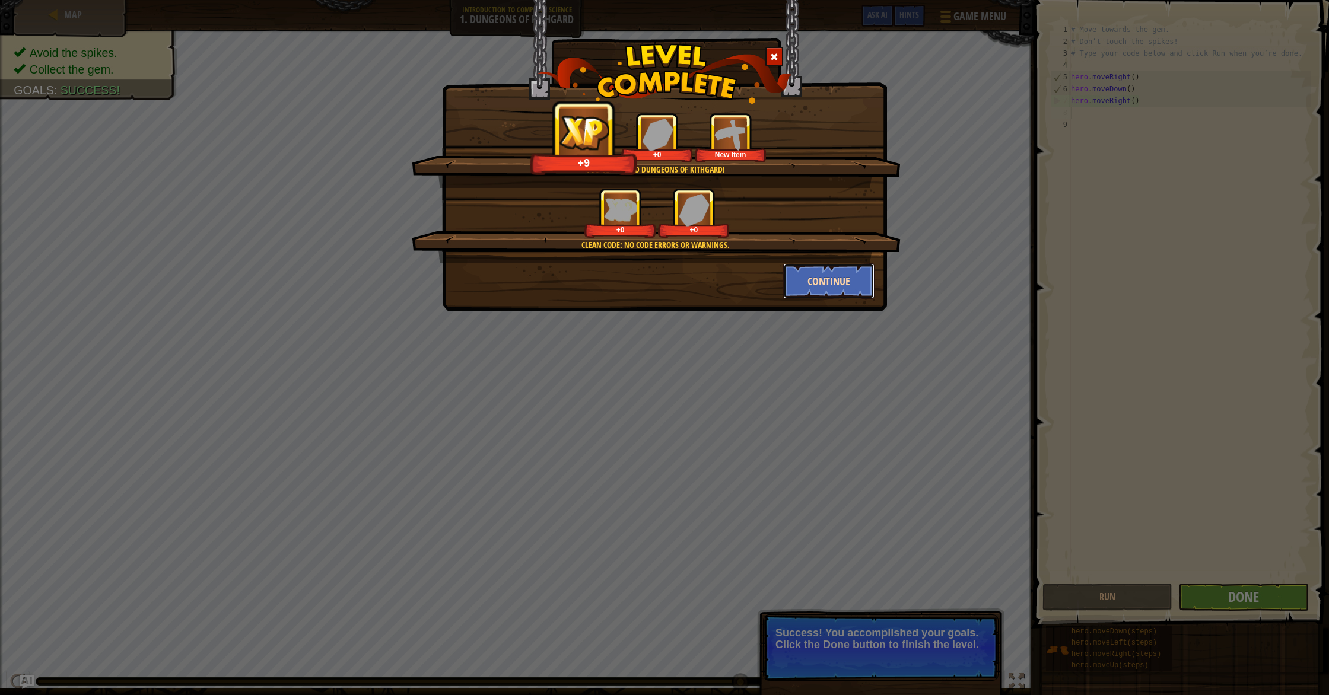
click at [831, 272] on button "Continue" at bounding box center [829, 281] width 92 height 36
